Goal: Task Accomplishment & Management: Manage account settings

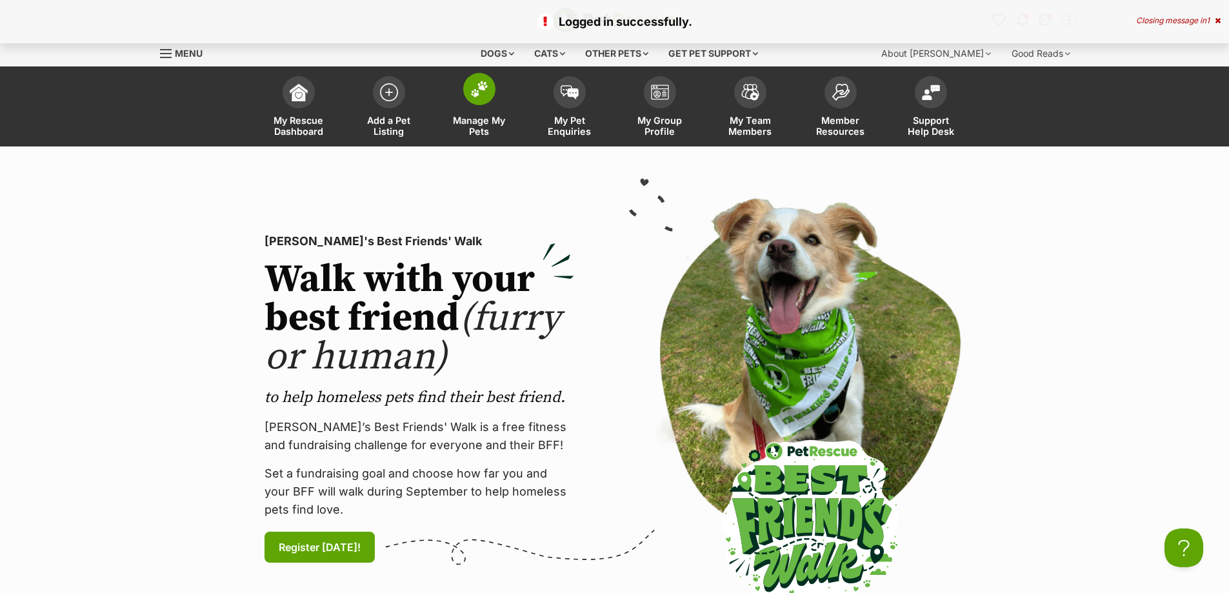
click at [478, 95] on img at bounding box center [479, 89] width 18 height 17
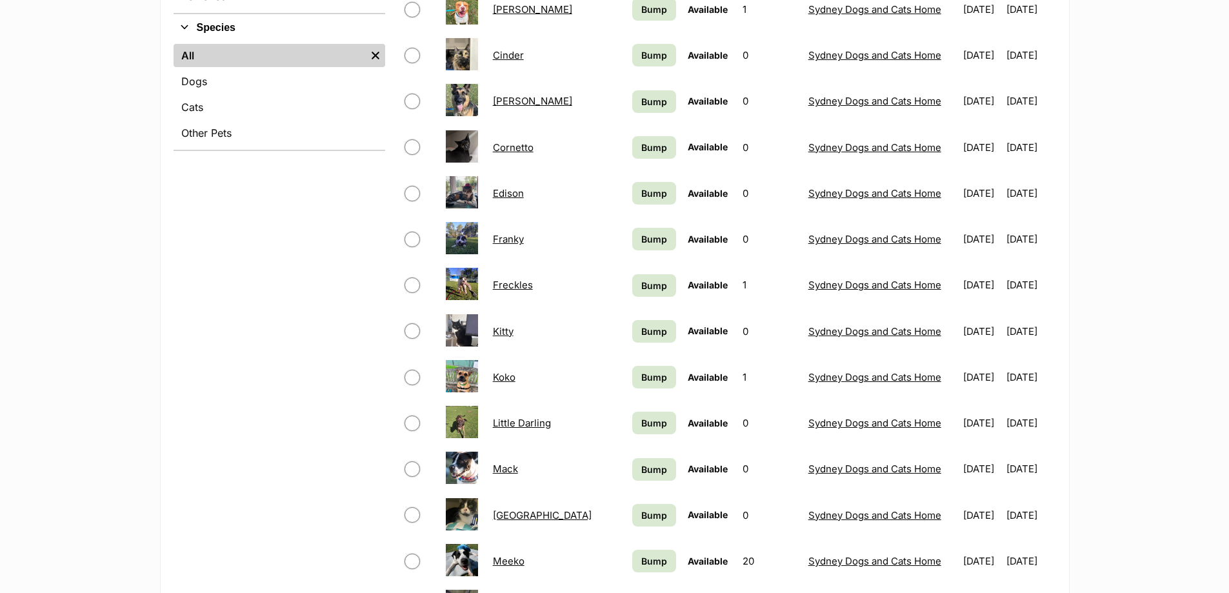
scroll to position [516, 0]
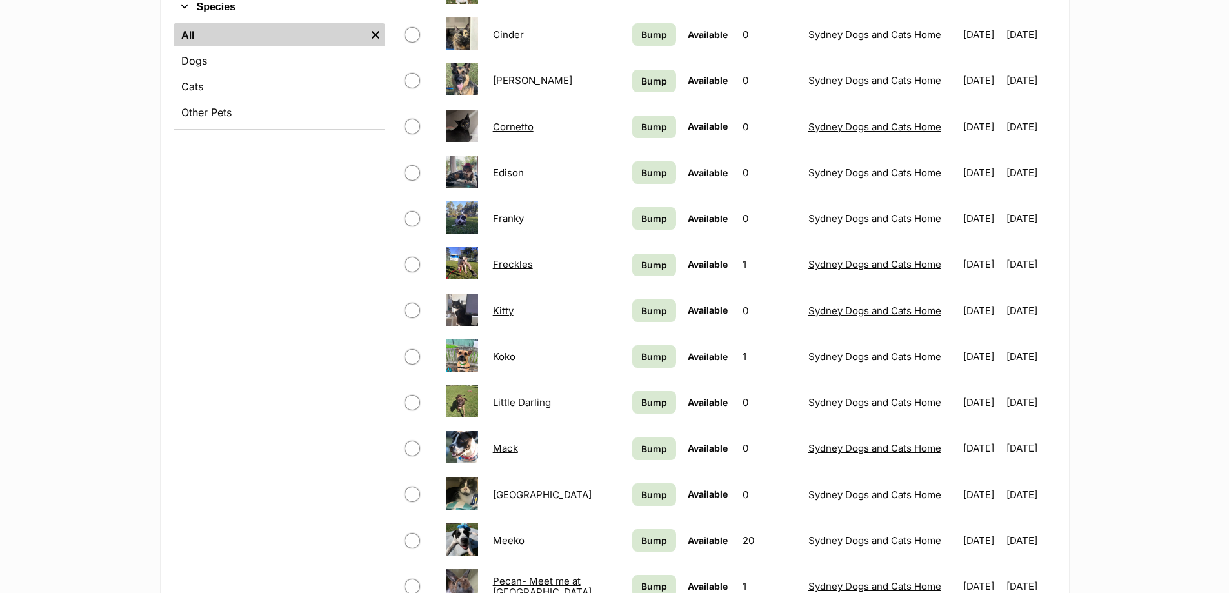
click at [513, 492] on link "[GEOGRAPHIC_DATA]" at bounding box center [542, 494] width 99 height 12
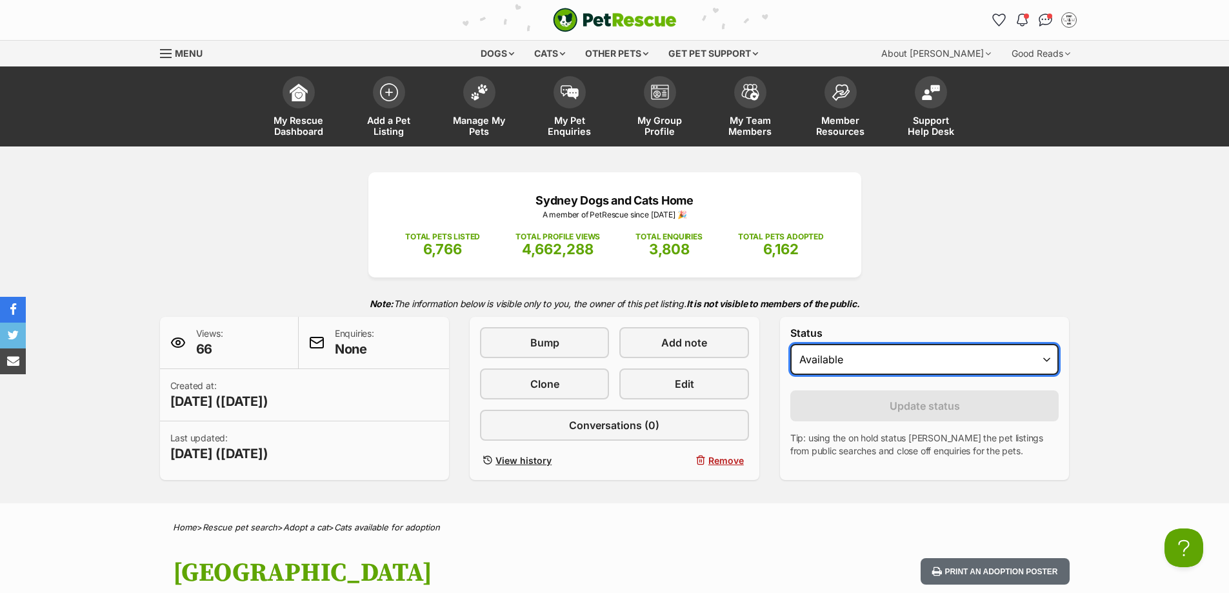
click at [855, 354] on select "Draft Available On hold Adopted" at bounding box center [924, 359] width 269 height 31
select select "rehomed"
click at [790, 344] on select "Draft Available On hold Adopted" at bounding box center [924, 359] width 269 height 31
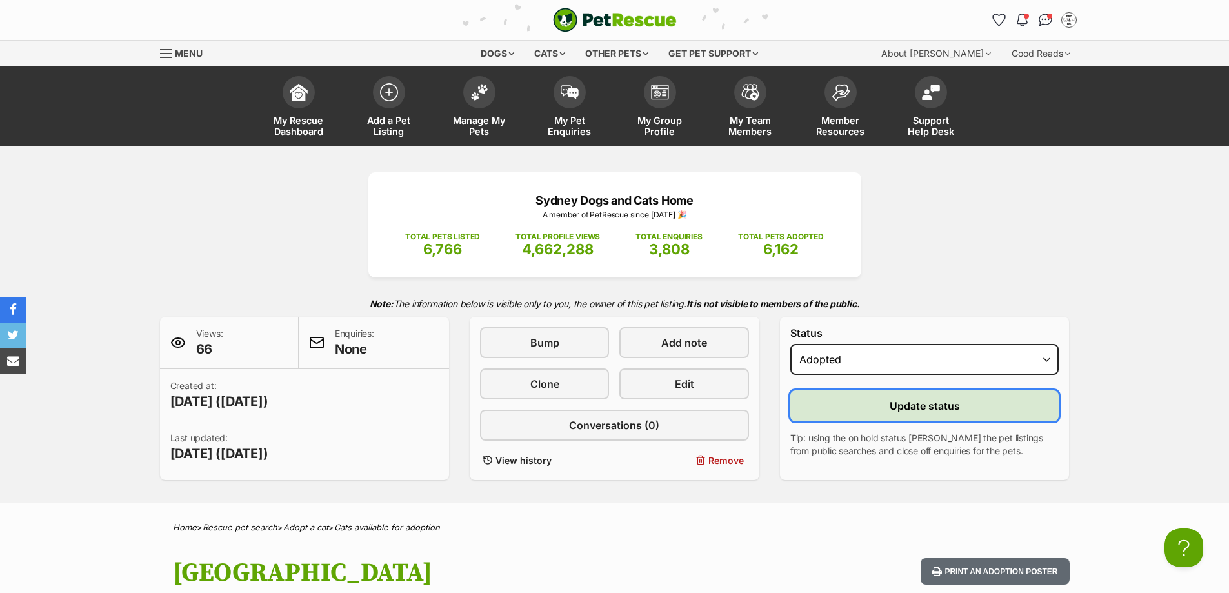
click at [874, 401] on button "Update status" at bounding box center [924, 405] width 269 height 31
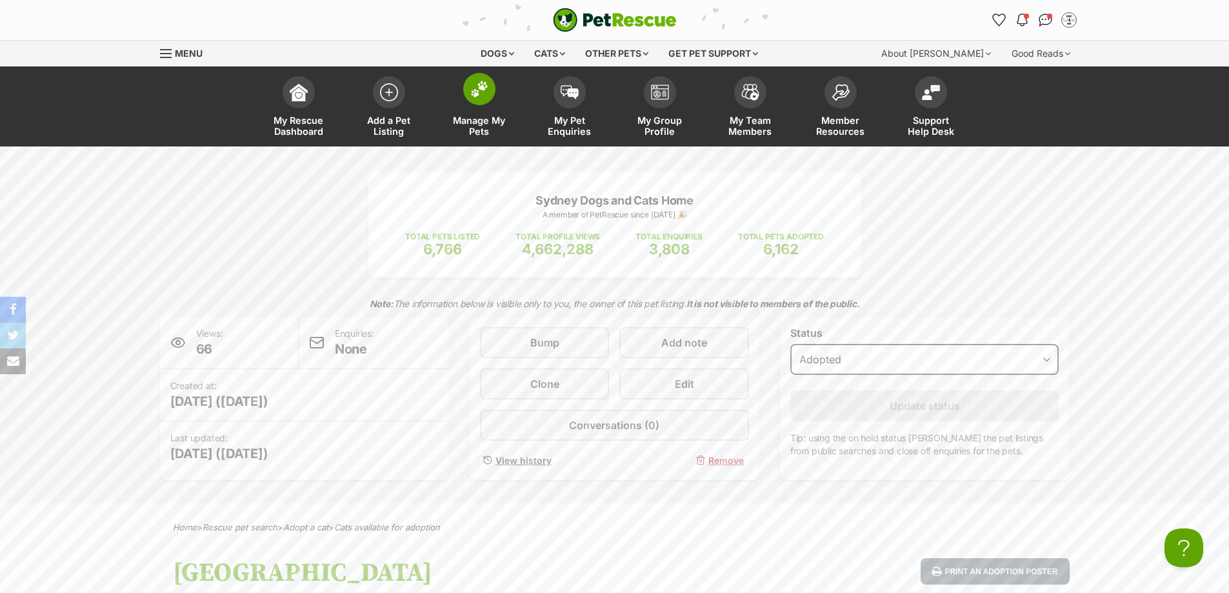
click at [476, 83] on img at bounding box center [479, 89] width 18 height 17
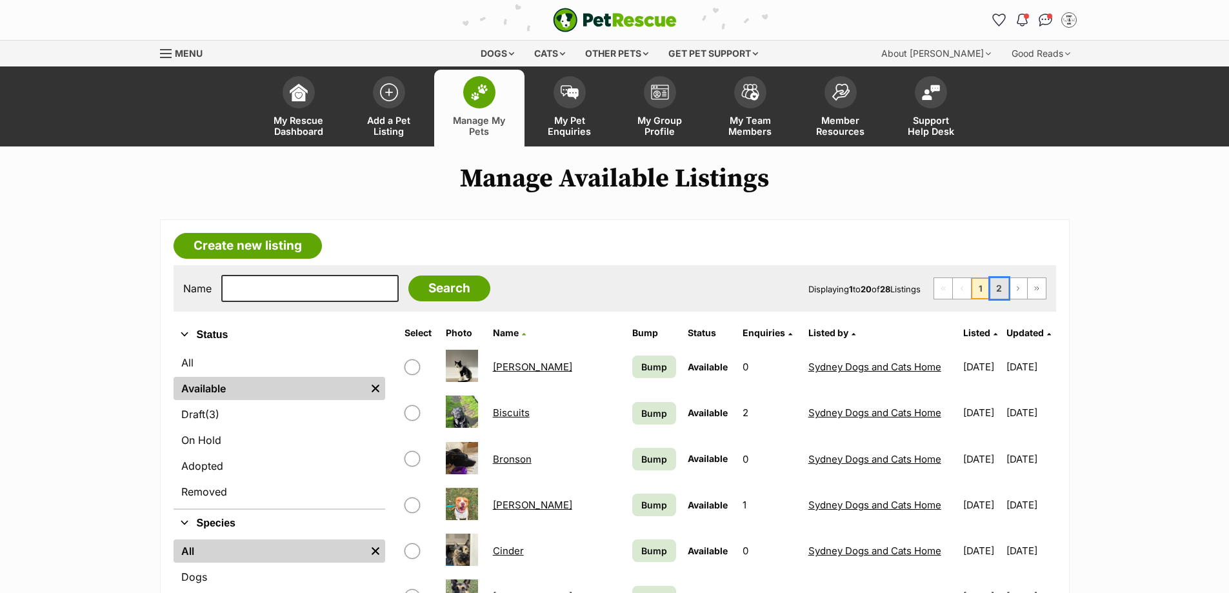
click at [1002, 286] on link "2" at bounding box center [999, 288] width 18 height 21
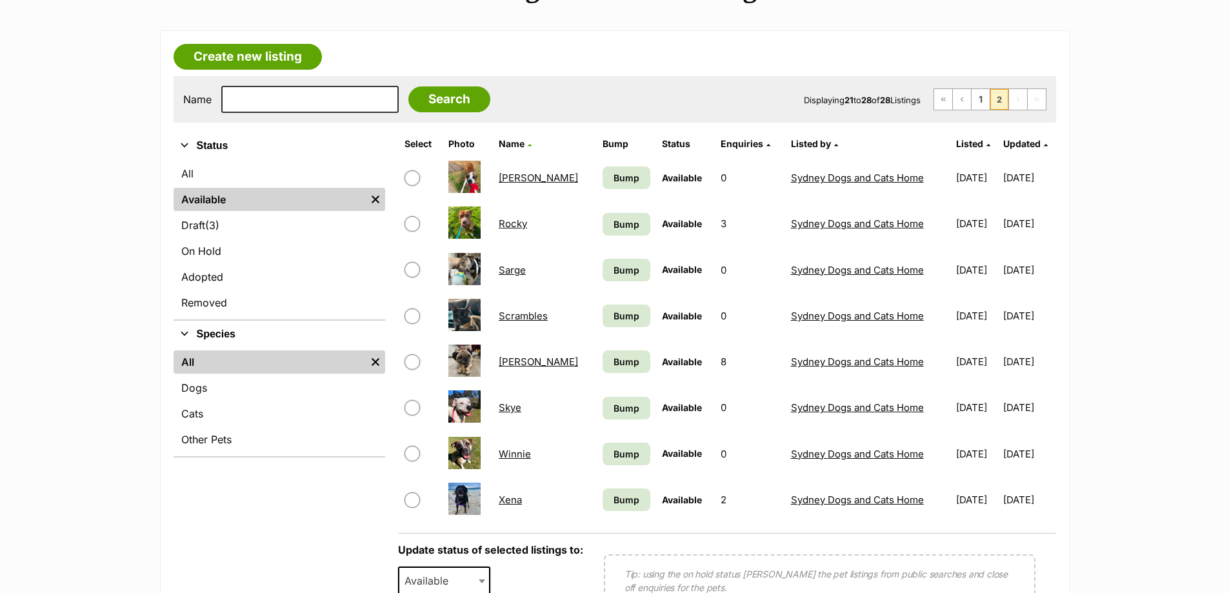
scroll to position [194, 0]
